Goal: Find specific page/section: Find specific page/section

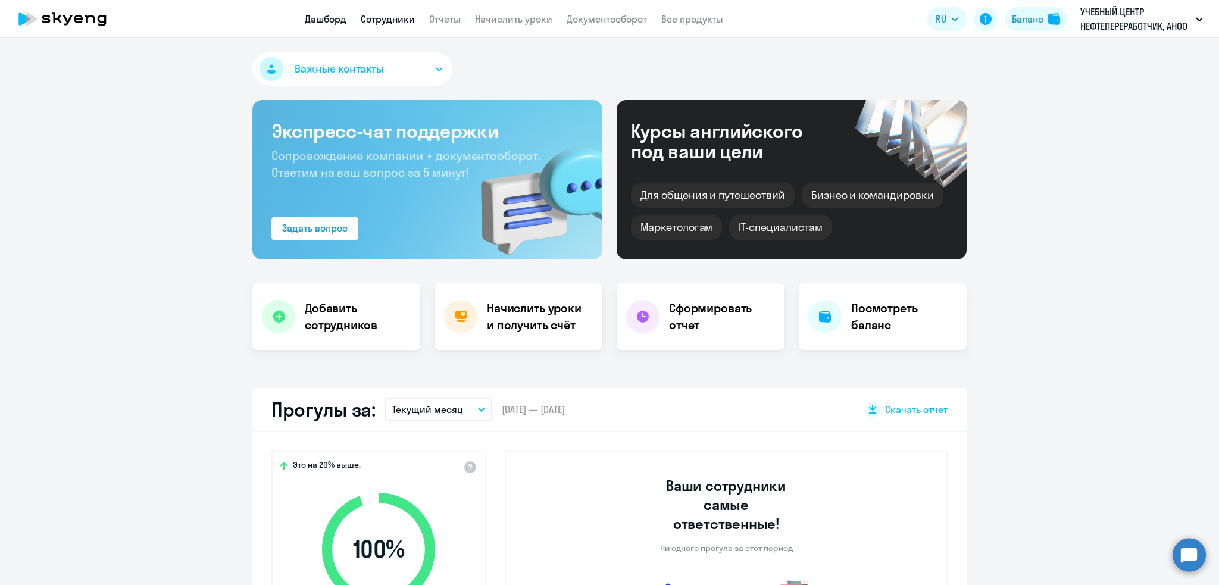
click at [375, 13] on link "Сотрудники" at bounding box center [388, 19] width 54 height 12
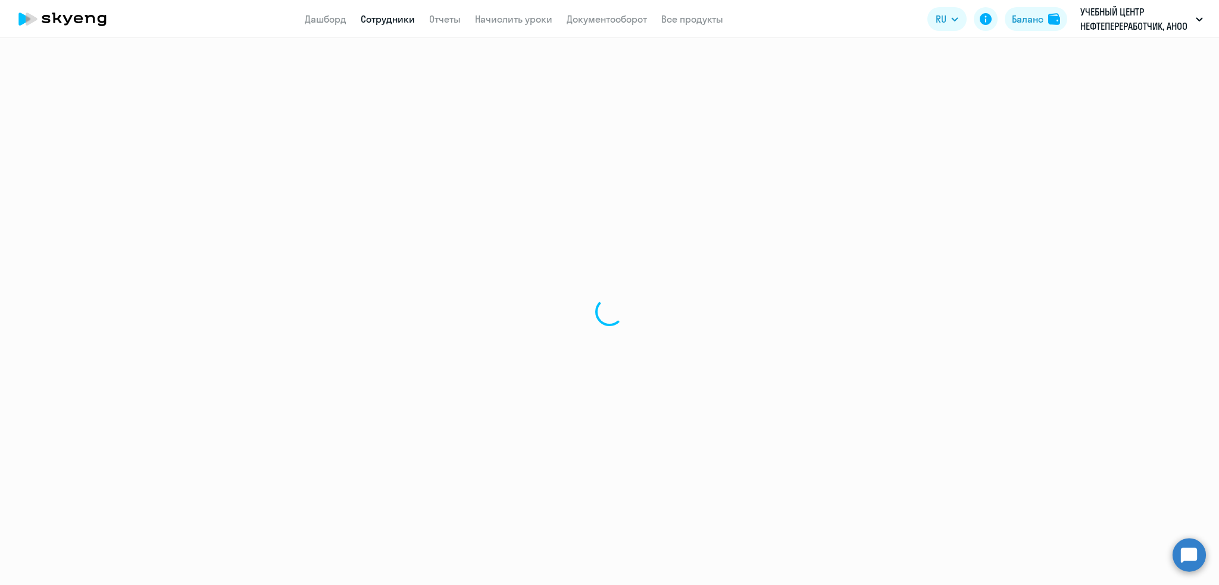
select select "30"
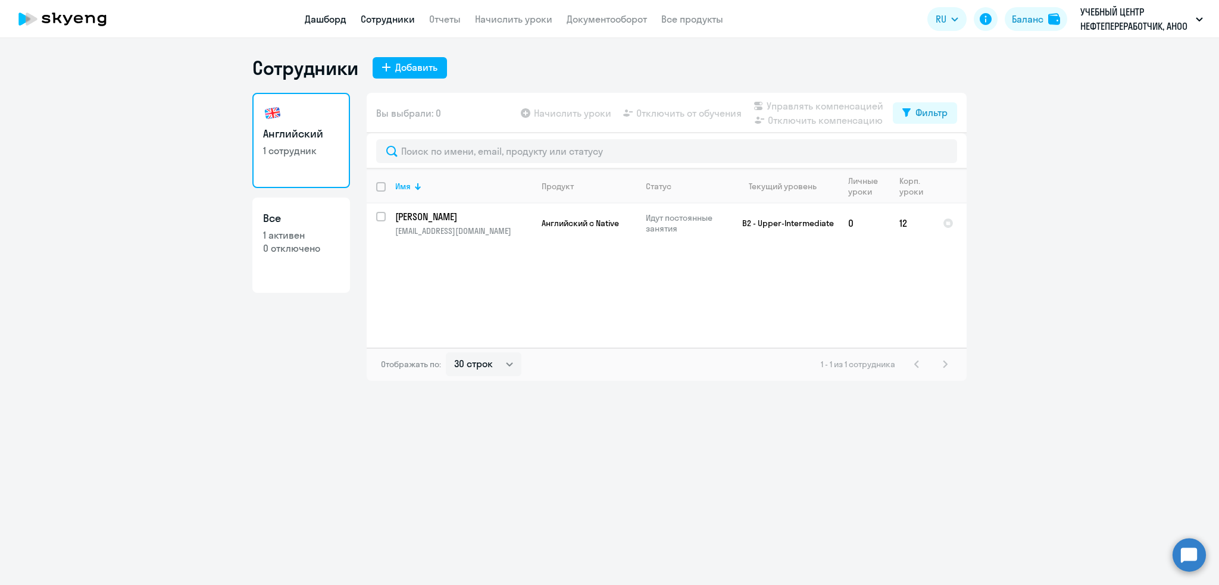
click at [318, 17] on link "Дашборд" at bounding box center [326, 19] width 42 height 12
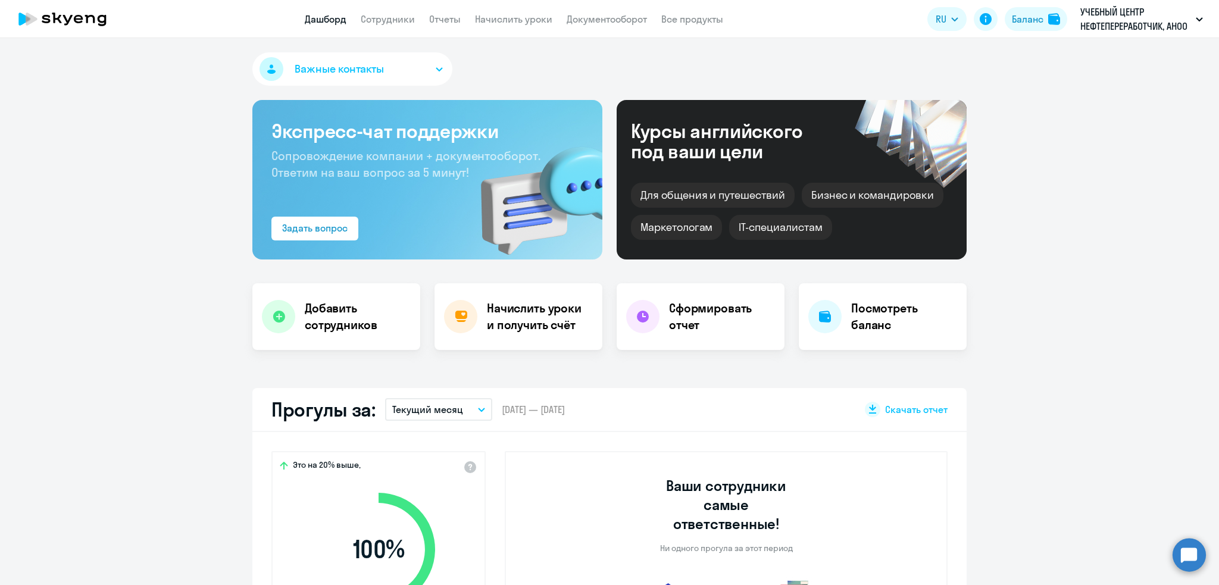
select select "30"
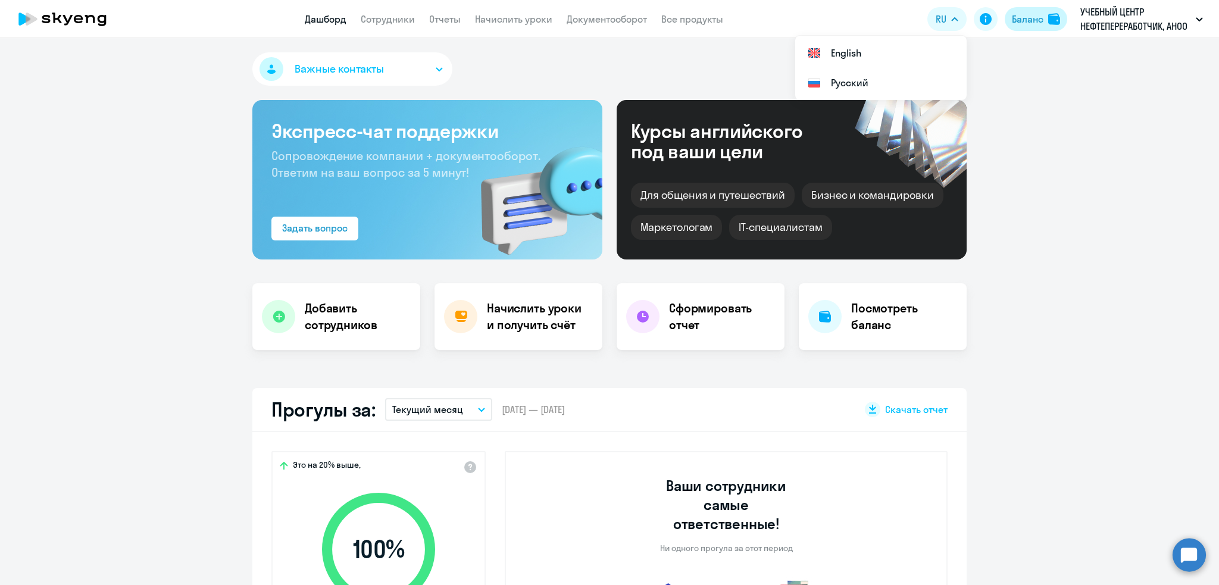
click at [1034, 17] on div "Баланс" at bounding box center [1028, 19] width 32 height 14
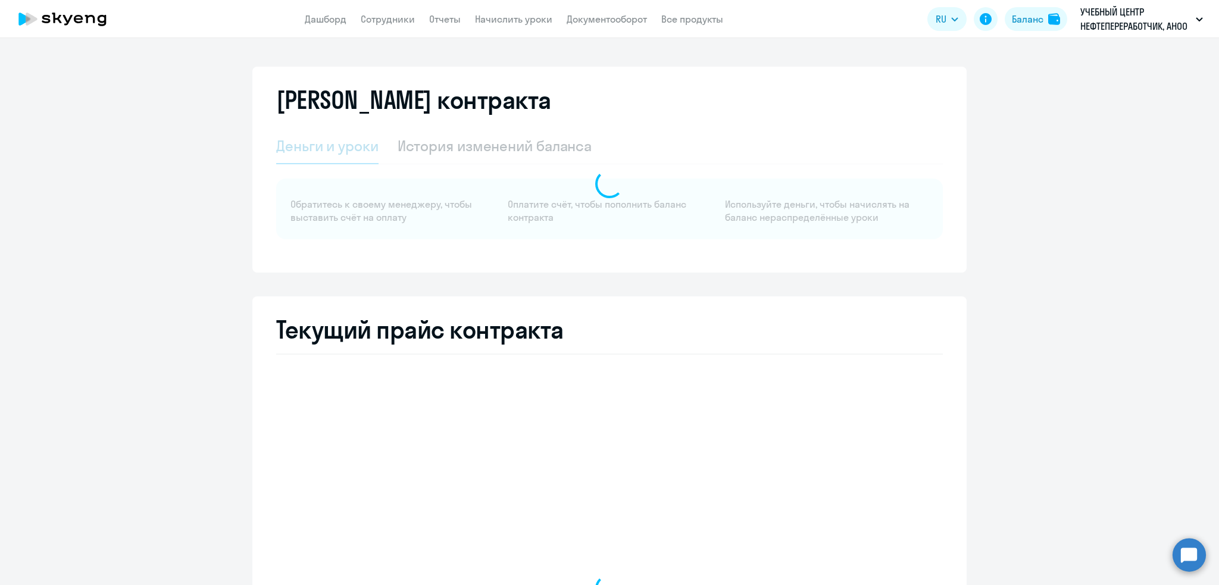
select select "english_adult_not_native_speaker"
